Goal: Task Accomplishment & Management: Manage account settings

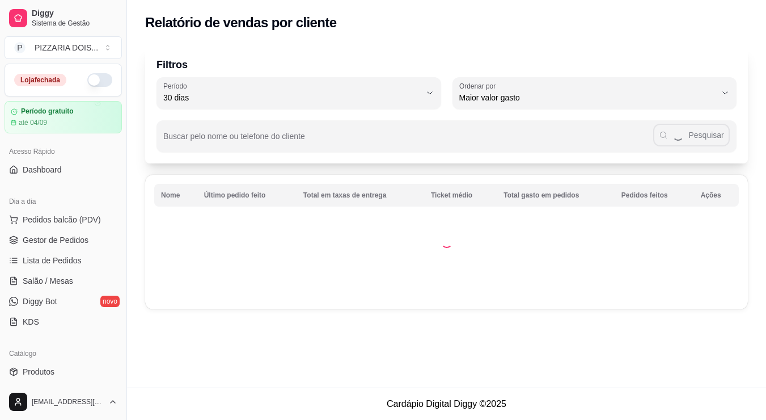
select select "30"
select select "HIGHEST_TOTAL_SPENT_WITH_ORDERS"
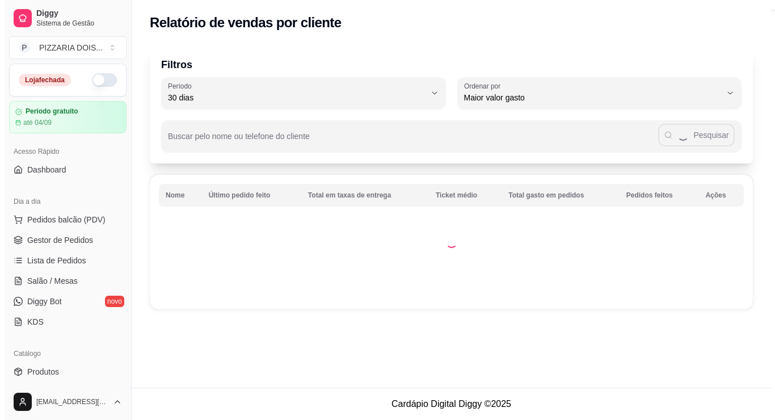
scroll to position [316, 0]
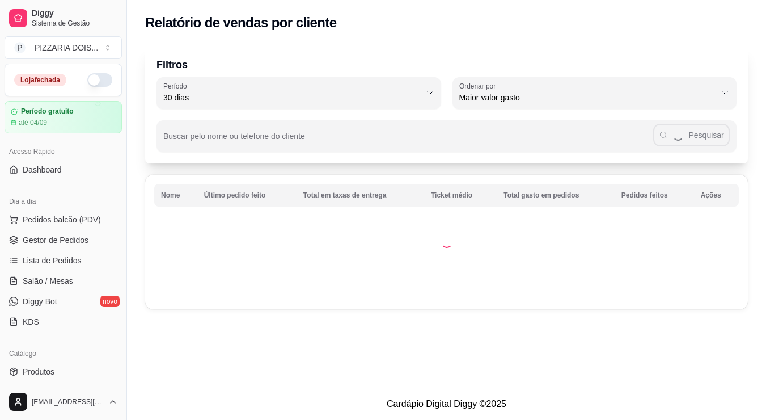
select select "ALL"
select select "0"
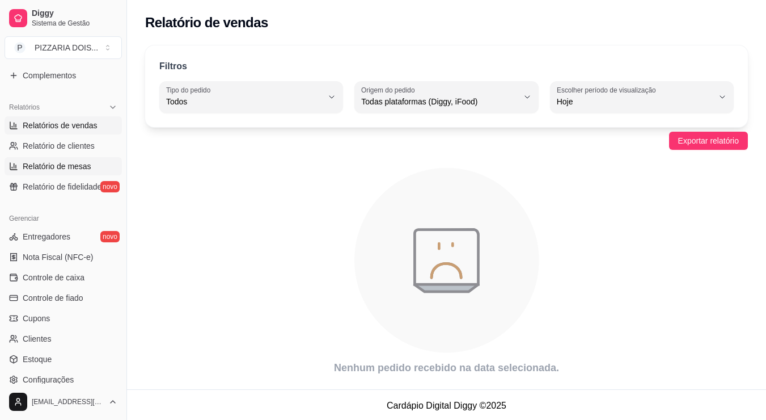
click at [79, 172] on span "Relatório de mesas" at bounding box center [57, 165] width 69 height 11
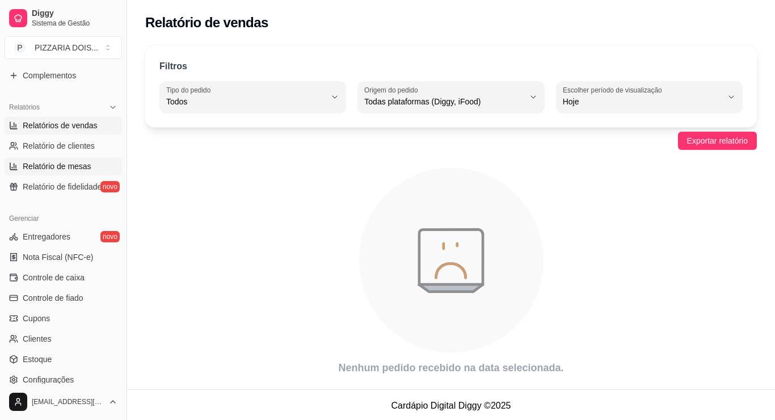
select select "TOTAL_OF_ORDERS"
select select "7"
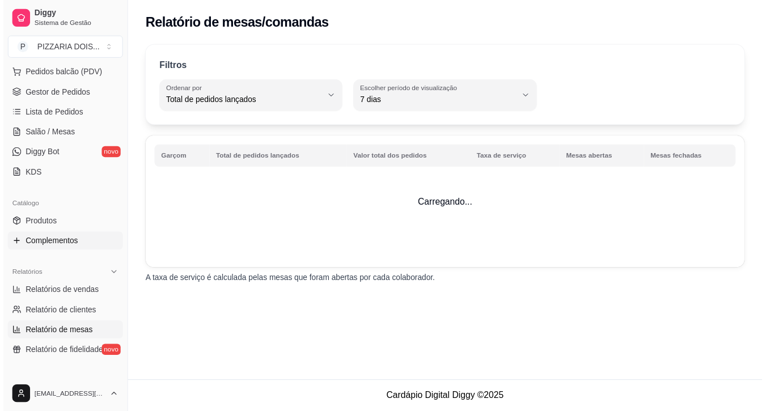
scroll to position [90, 0]
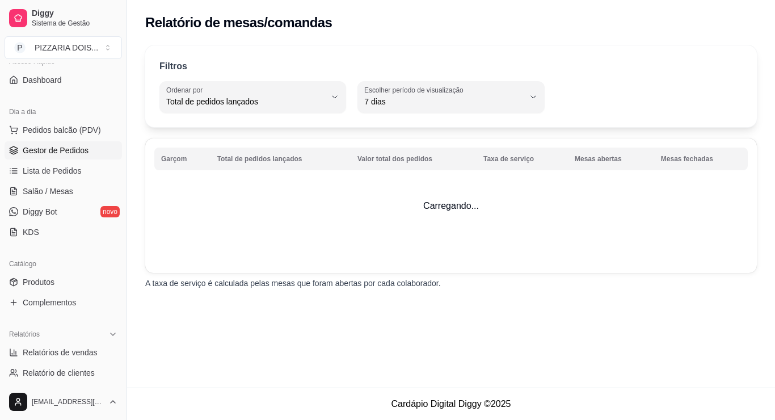
click at [75, 156] on span "Gestor de Pedidos" at bounding box center [56, 150] width 66 height 11
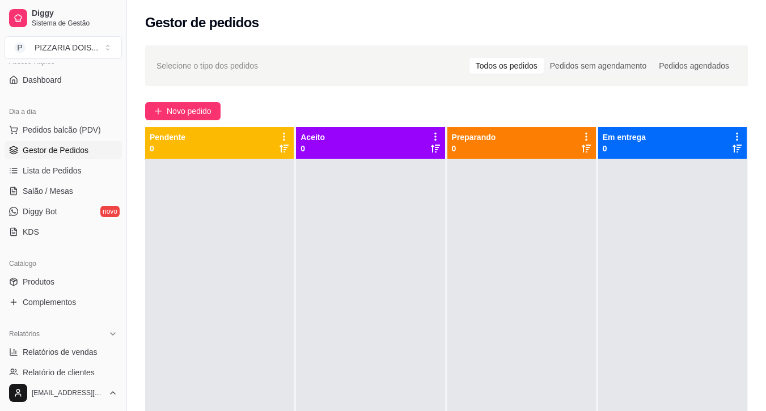
click at [530, 74] on div "Todos os pedidos" at bounding box center [507, 66] width 74 height 16
click at [470, 58] on input "Todos os pedidos" at bounding box center [470, 58] width 0 height 0
click at [583, 74] on div "Pedidos sem agendamento" at bounding box center [598, 66] width 109 height 16
click at [544, 58] on input "Pedidos sem agendamento" at bounding box center [544, 58] width 0 height 0
click at [690, 74] on div "Pedidos agendados" at bounding box center [694, 66] width 83 height 16
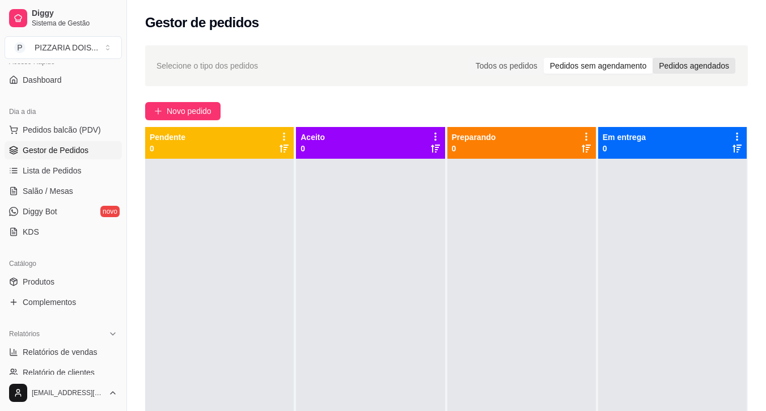
click at [653, 58] on input "Pedidos agendados" at bounding box center [653, 58] width 0 height 0
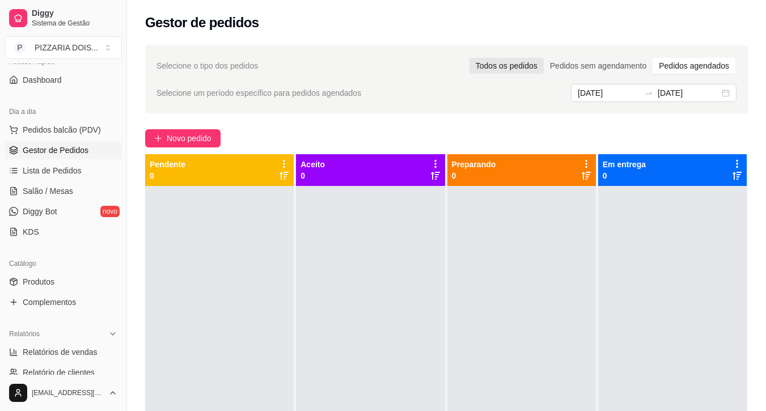
click at [530, 74] on div "Todos os pedidos" at bounding box center [507, 66] width 74 height 16
click at [470, 58] on input "Todos os pedidos" at bounding box center [470, 58] width 0 height 0
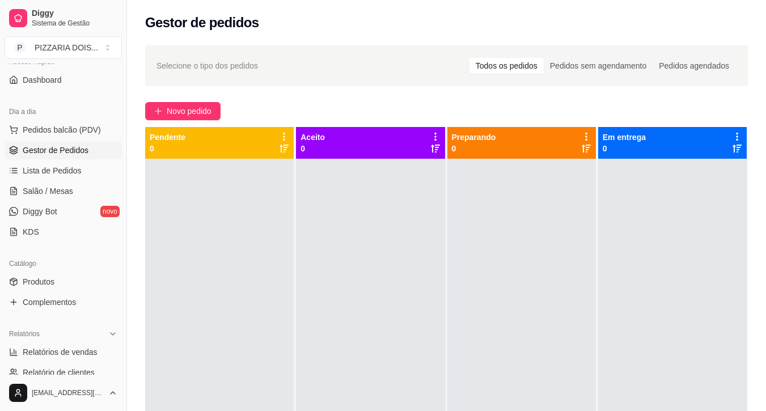
click at [17, 155] on icon at bounding box center [13, 150] width 9 height 9
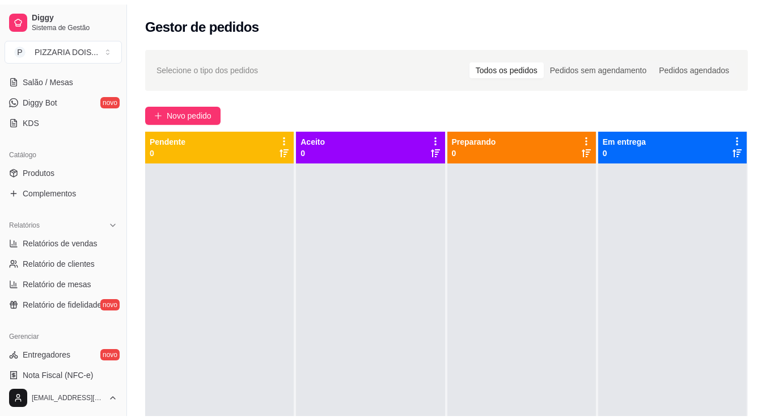
scroll to position [260, 0]
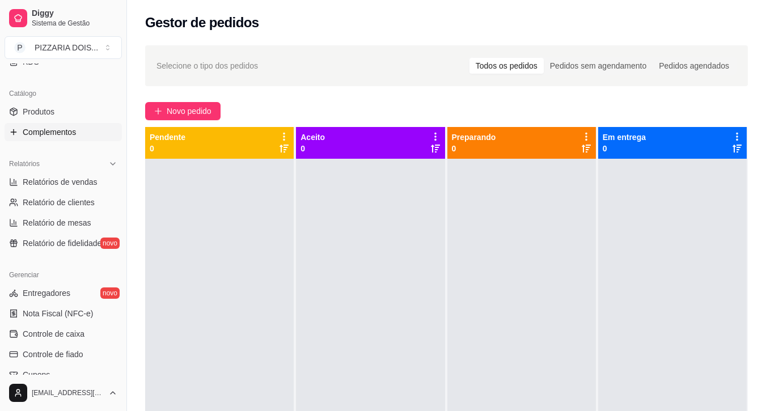
click at [46, 138] on span "Complementos" at bounding box center [49, 131] width 53 height 11
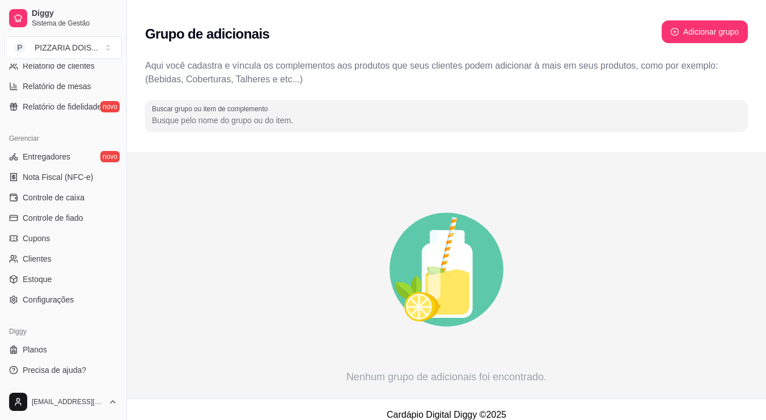
scroll to position [600, 0]
click at [44, 294] on span "Configurações" at bounding box center [48, 299] width 51 height 11
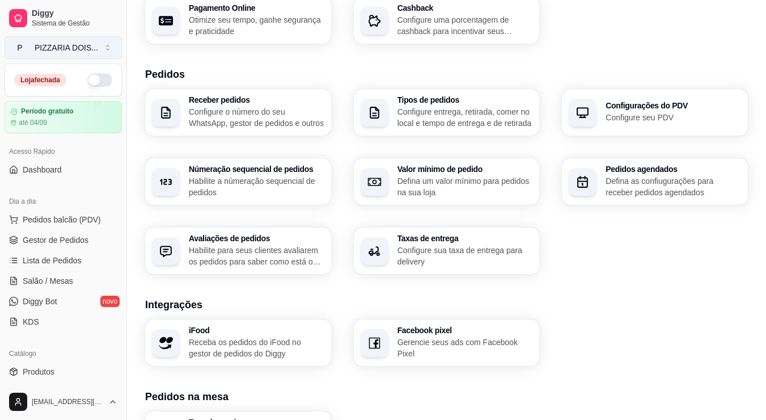
click at [98, 53] on div "PIZZARIA DOIS ..." at bounding box center [67, 47] width 64 height 11
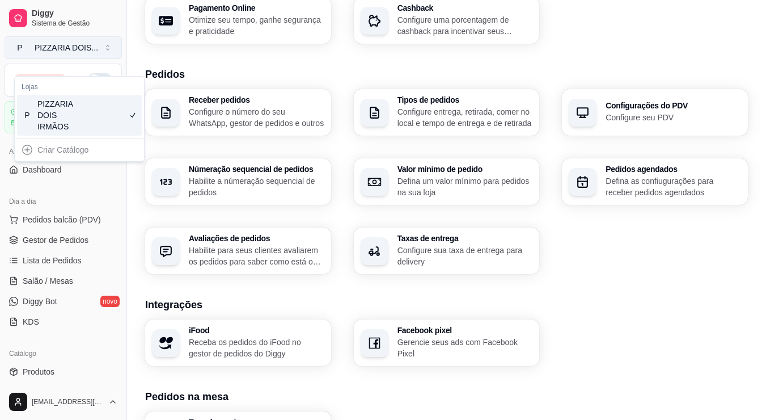
click at [97, 53] on div "PIZZARIA DOIS ..." at bounding box center [67, 47] width 64 height 11
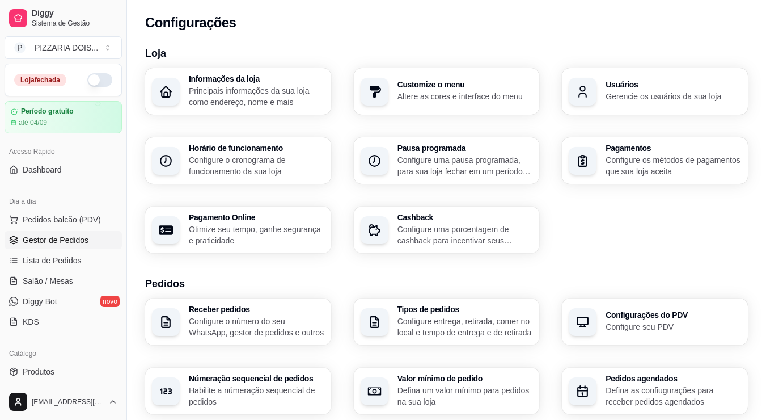
scroll to position [170, 0]
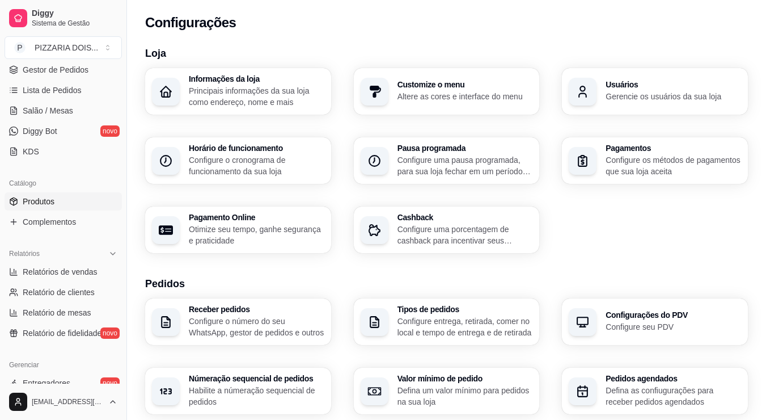
click at [84, 210] on link "Produtos" at bounding box center [63, 201] width 117 height 18
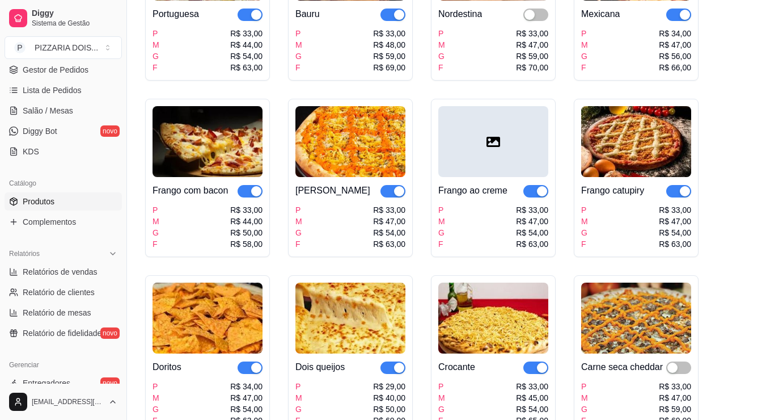
scroll to position [454, 0]
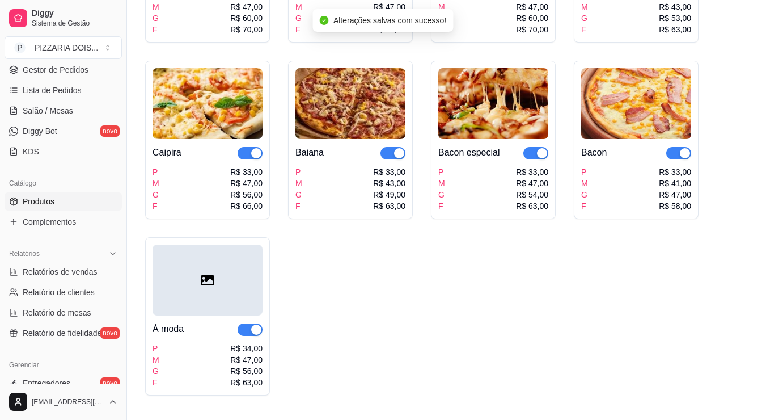
scroll to position [1077, 0]
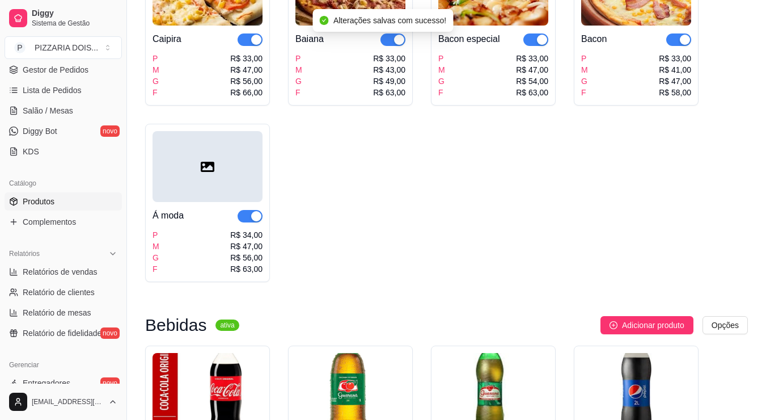
drag, startPoint x: 430, startPoint y: 251, endPoint x: 438, endPoint y: 253, distance: 8.3
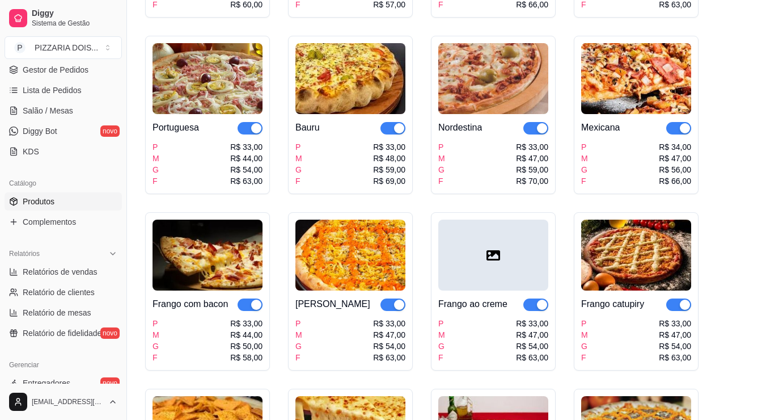
scroll to position [0, 0]
